Goal: Task Accomplishment & Management: Manage account settings

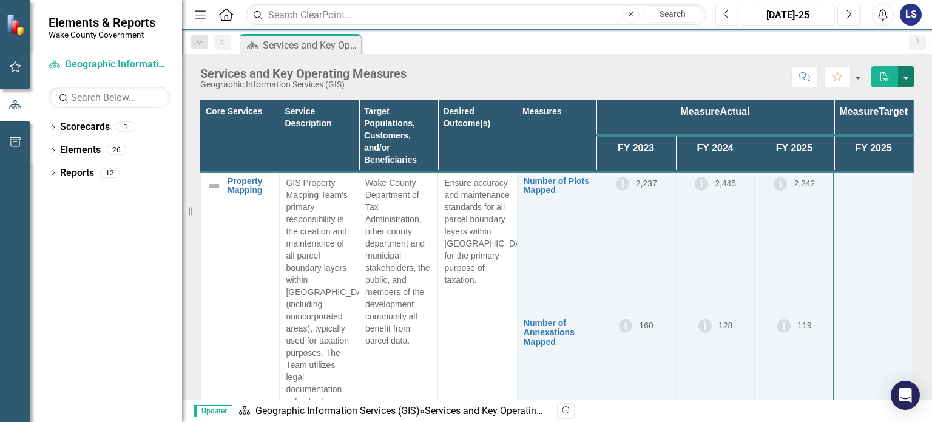
click at [904, 77] on button "button" at bounding box center [906, 76] width 16 height 21
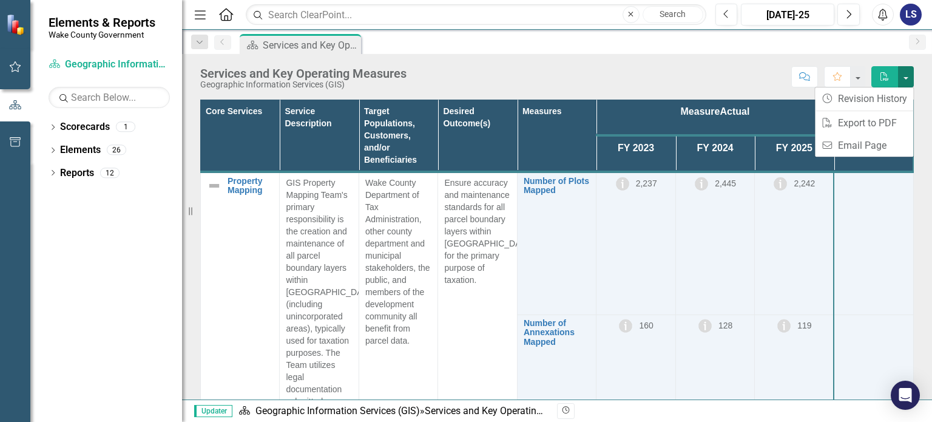
click at [904, 77] on button "button" at bounding box center [906, 76] width 16 height 21
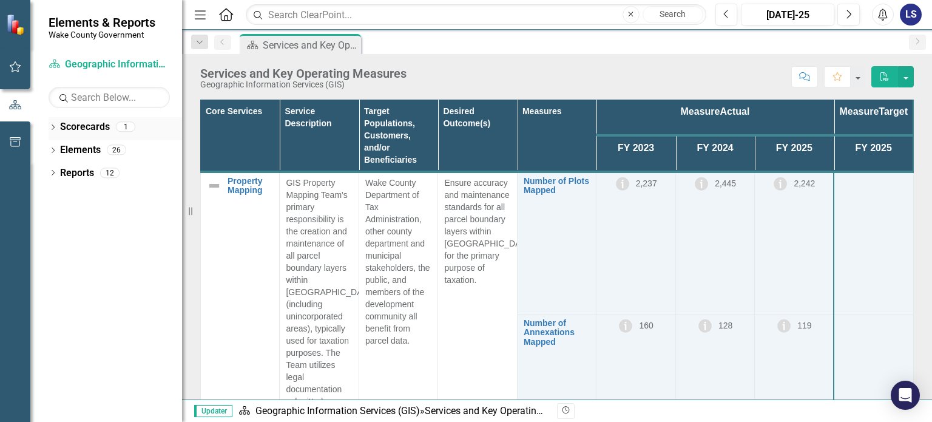
click at [96, 129] on link "Scorecards" at bounding box center [85, 127] width 50 height 14
click at [53, 126] on icon at bounding box center [53, 126] width 3 height 5
click at [96, 155] on link "Geographic Information Services (GIS)" at bounding box center [124, 150] width 115 height 14
click at [98, 150] on link "Geographic Information Services (GIS)" at bounding box center [124, 150] width 115 height 14
click at [138, 146] on link "Geographic Information Services (GIS)" at bounding box center [124, 150] width 115 height 14
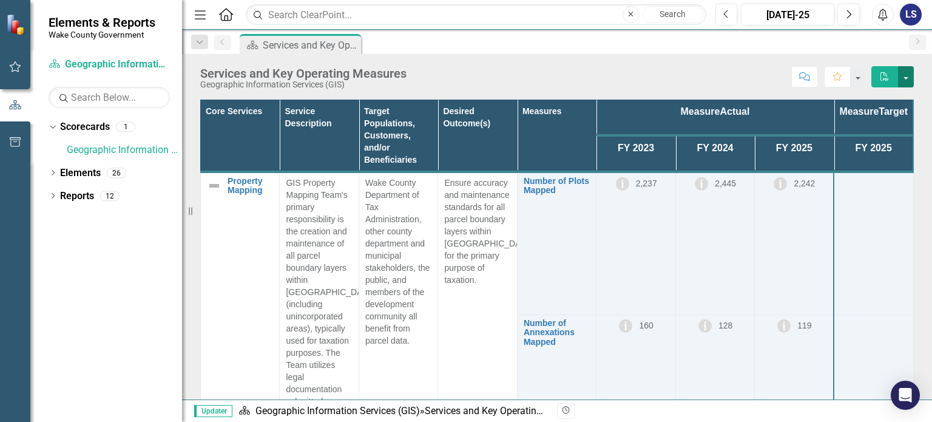
click at [907, 78] on button "button" at bounding box center [906, 76] width 16 height 21
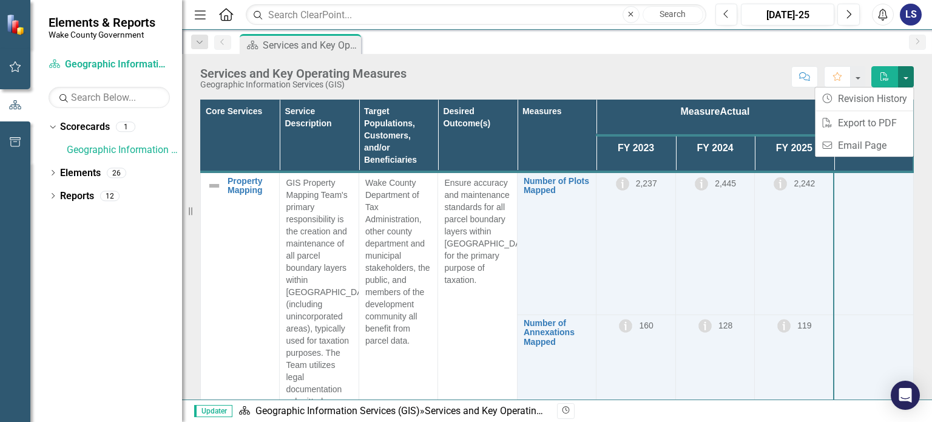
click at [907, 78] on button "button" at bounding box center [906, 76] width 16 height 21
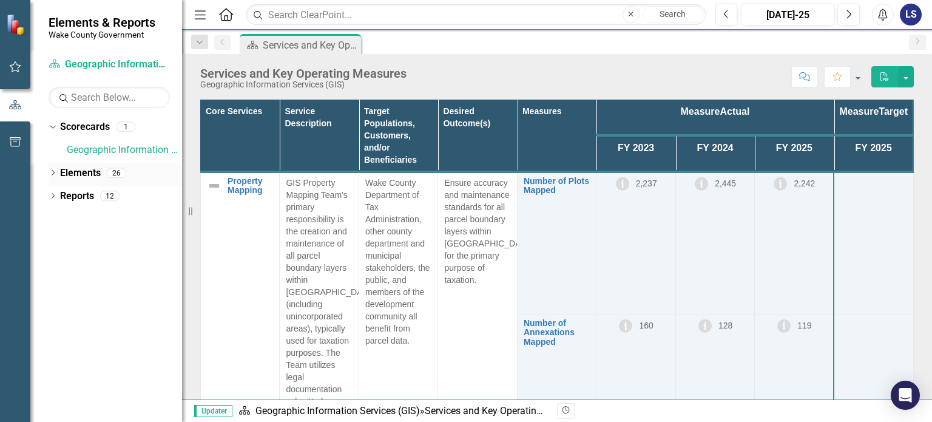
click at [56, 172] on icon "Dropdown" at bounding box center [53, 173] width 8 height 7
click at [66, 246] on div "Dropdown Measure Measures 19" at bounding box center [118, 243] width 127 height 23
click at [61, 241] on icon "Dropdown" at bounding box center [59, 243] width 8 height 7
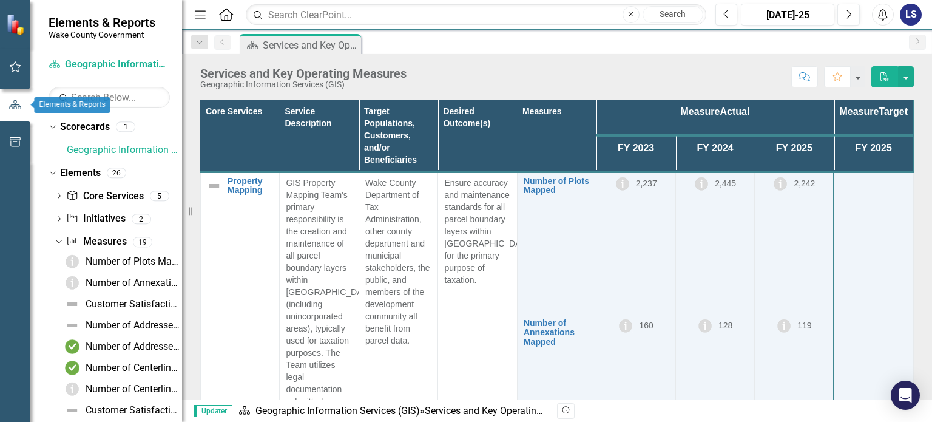
click at [19, 115] on div at bounding box center [15, 105] width 30 height 38
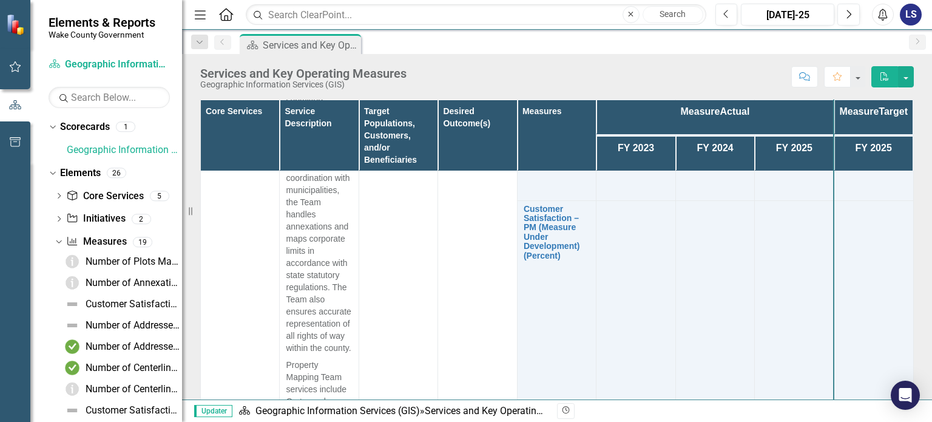
scroll to position [303, 0]
click at [125, 60] on link "Scorecard Geographic Information Services (GIS)" at bounding box center [109, 65] width 121 height 14
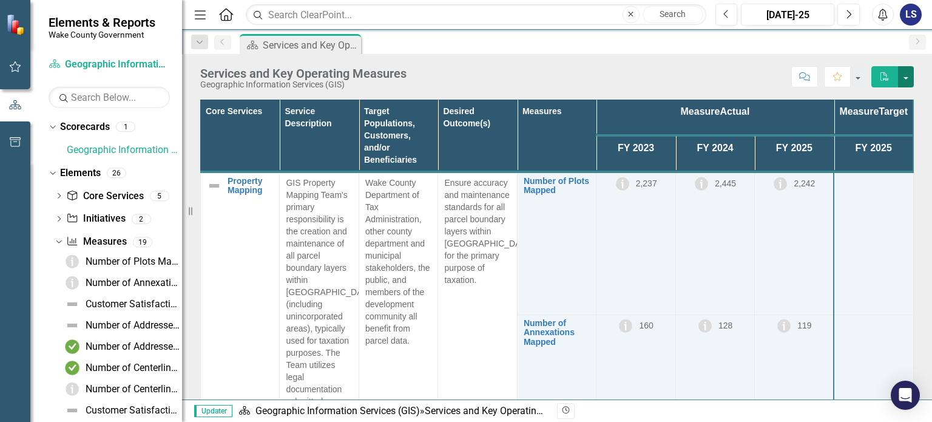
click at [900, 73] on button "button" at bounding box center [906, 76] width 16 height 21
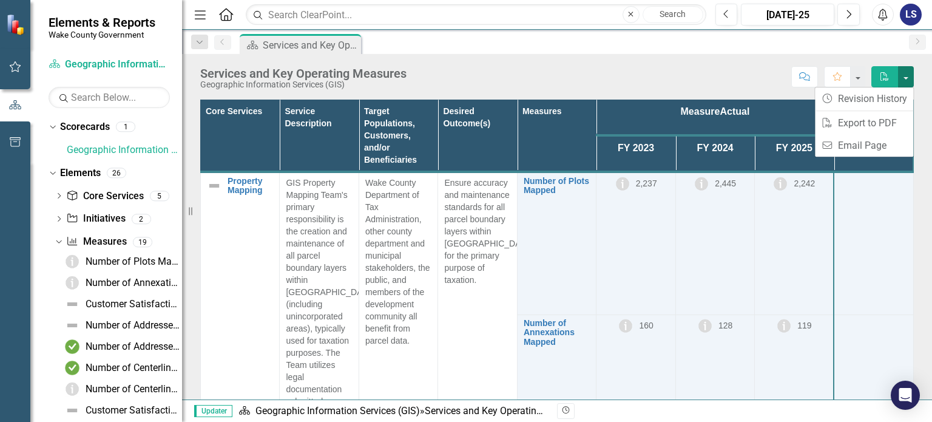
click at [902, 75] on button "button" at bounding box center [906, 76] width 16 height 21
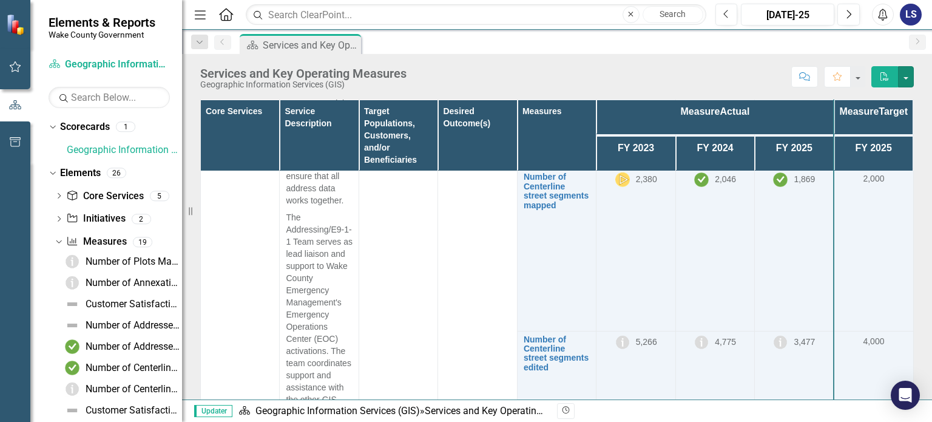
scroll to position [1158, 0]
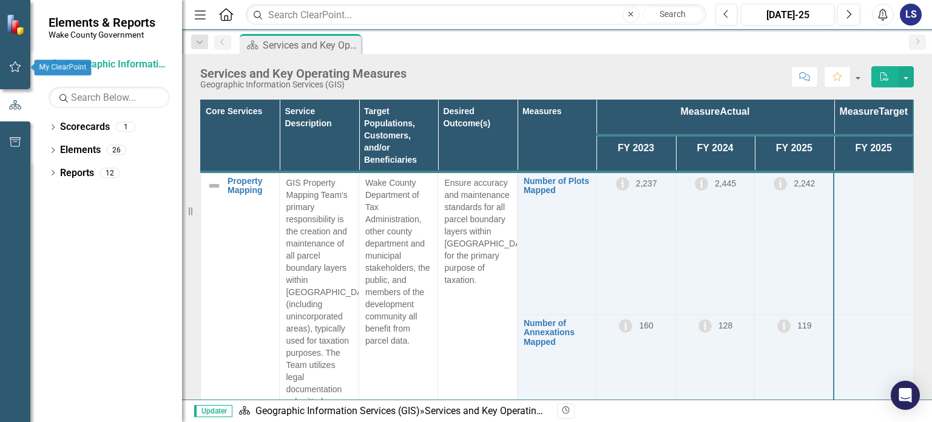
click at [13, 67] on icon "button" at bounding box center [15, 67] width 13 height 10
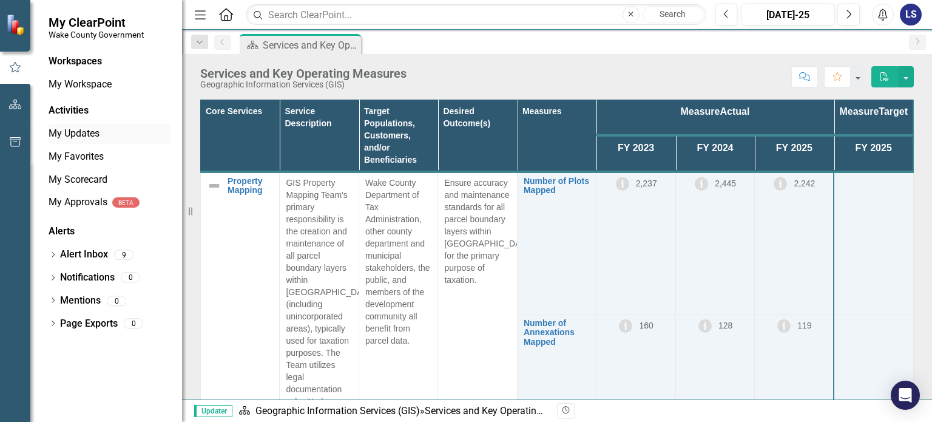
click at [75, 143] on div "My Updates" at bounding box center [109, 134] width 121 height 20
click at [75, 132] on link "My Updates" at bounding box center [109, 134] width 121 height 14
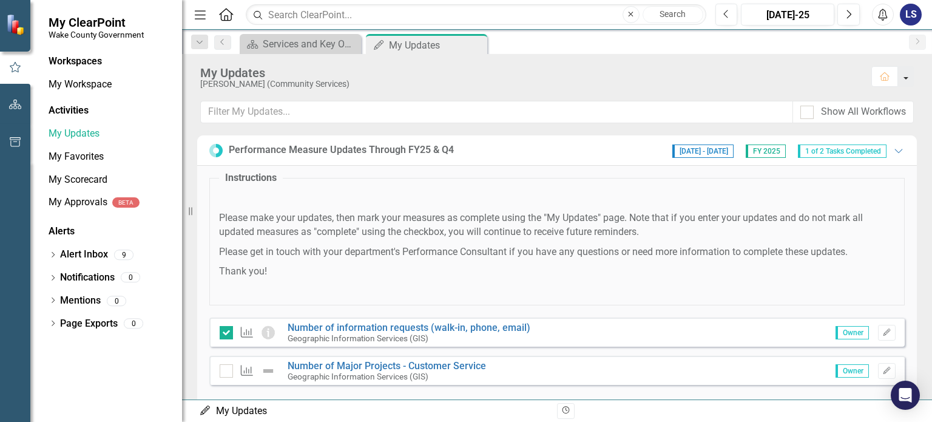
click at [912, 77] on button "button" at bounding box center [906, 76] width 16 height 21
click at [892, 150] on icon "Expanded" at bounding box center [898, 151] width 12 height 10
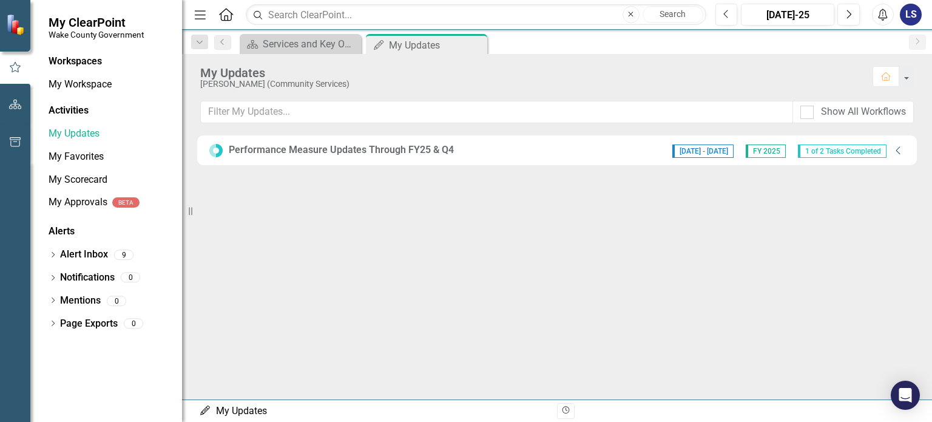
click at [890, 150] on div "7/7/25 - 8/29/25 FY 2025 1 of 2 Tasks Completed" at bounding box center [779, 150] width 226 height 15
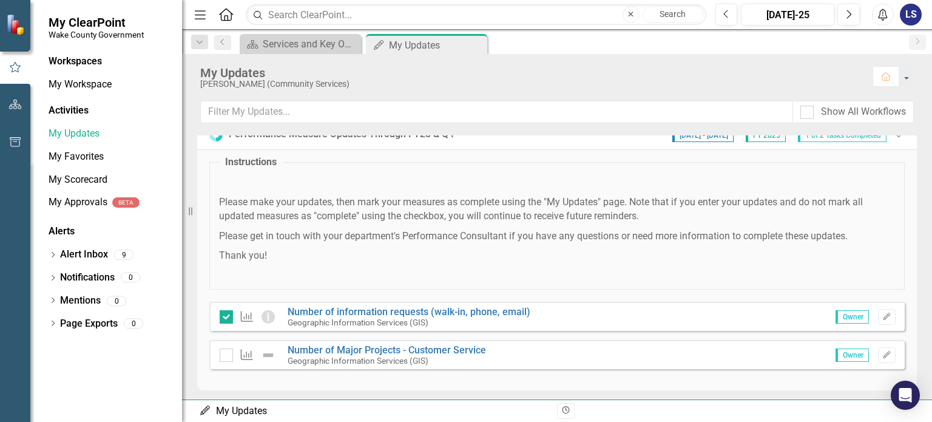
scroll to position [21, 0]
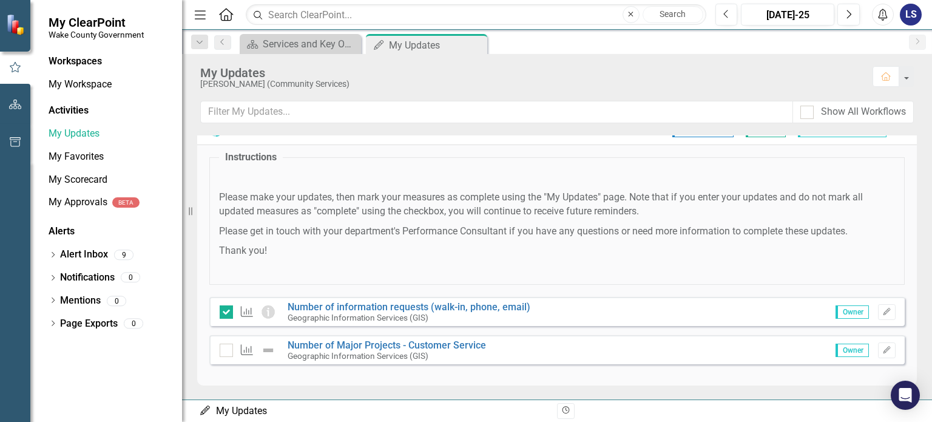
click at [905, 18] on div "LS" at bounding box center [911, 15] width 22 height 22
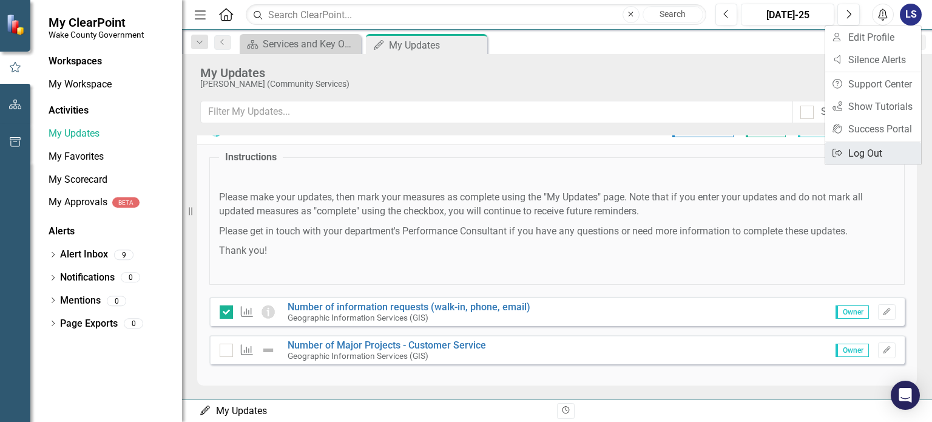
click at [868, 151] on link "Logout Log Out" at bounding box center [873, 153] width 96 height 22
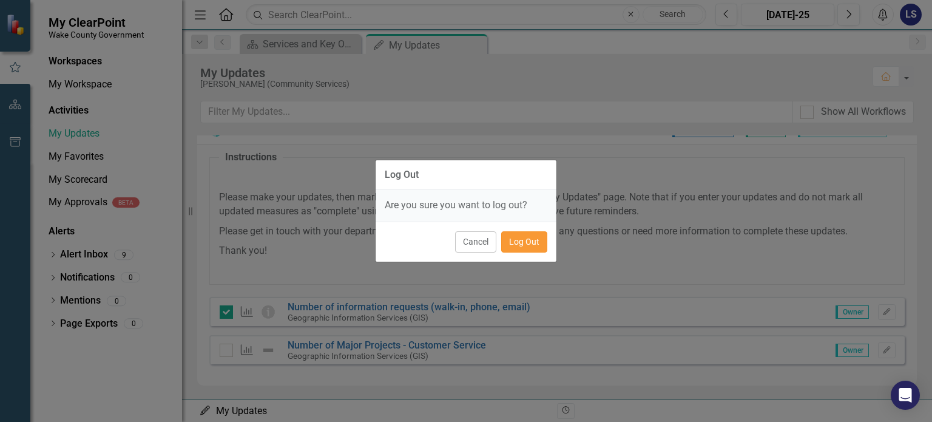
click at [533, 242] on button "Log Out" at bounding box center [524, 241] width 46 height 21
